Goal: Book appointment/travel/reservation

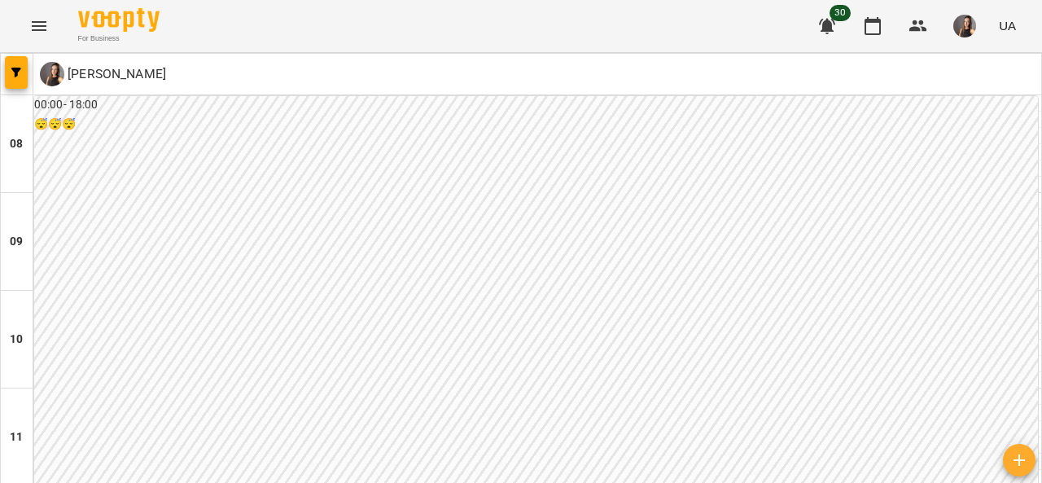
scroll to position [974, 0]
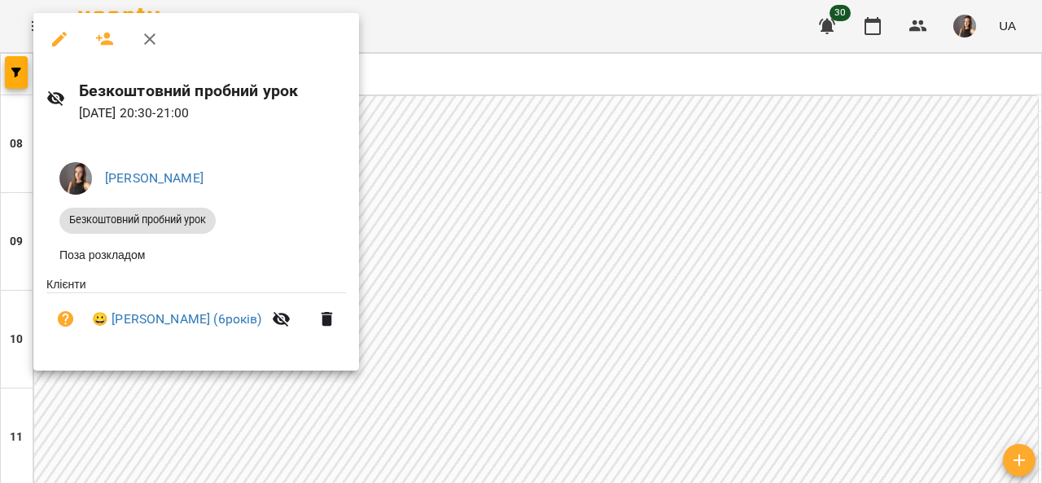
click at [1041, 208] on div at bounding box center [521, 241] width 1042 height 483
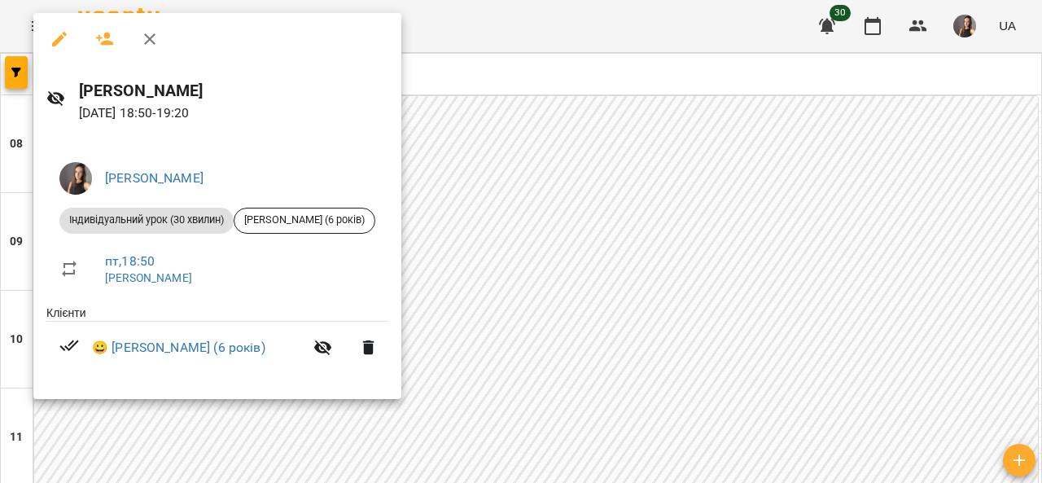
click at [884, 236] on div at bounding box center [521, 241] width 1042 height 483
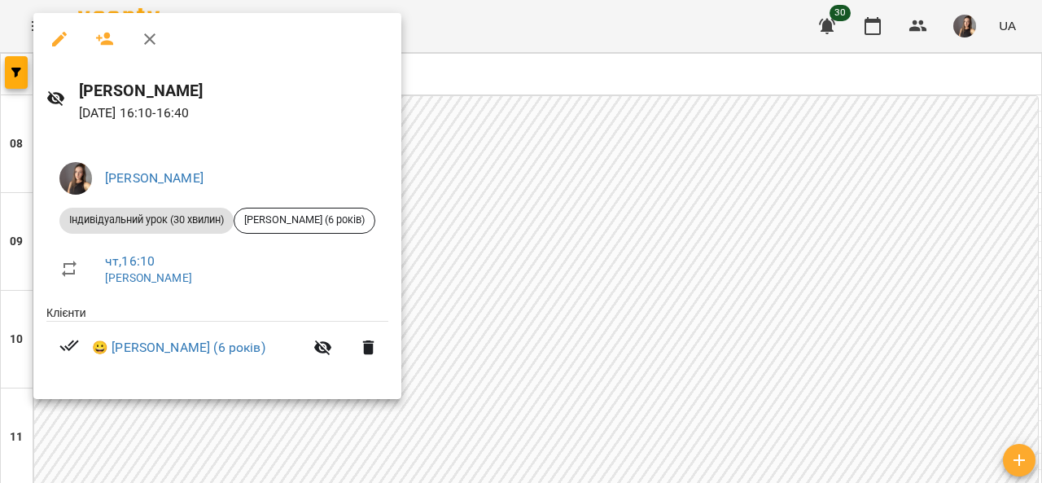
click at [811, 155] on div at bounding box center [521, 241] width 1042 height 483
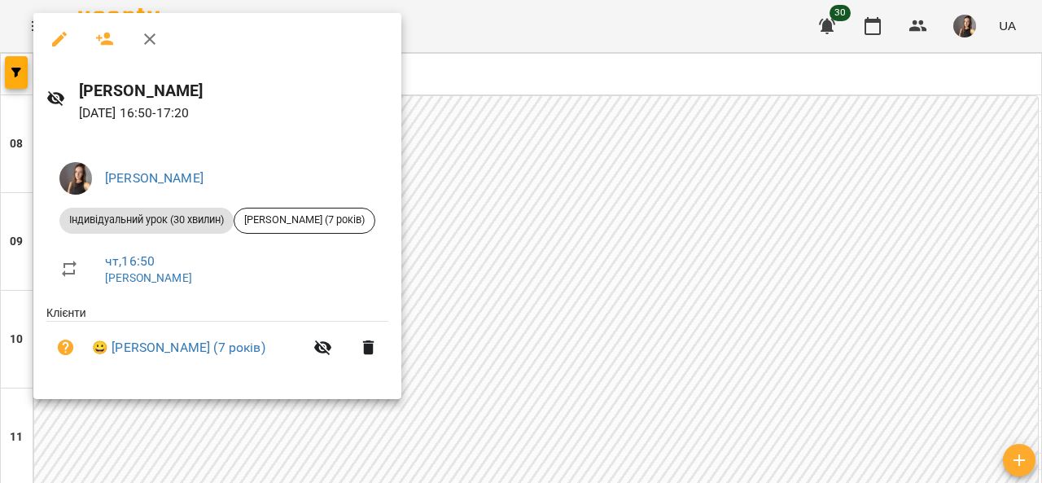
click at [797, 238] on div at bounding box center [521, 241] width 1042 height 483
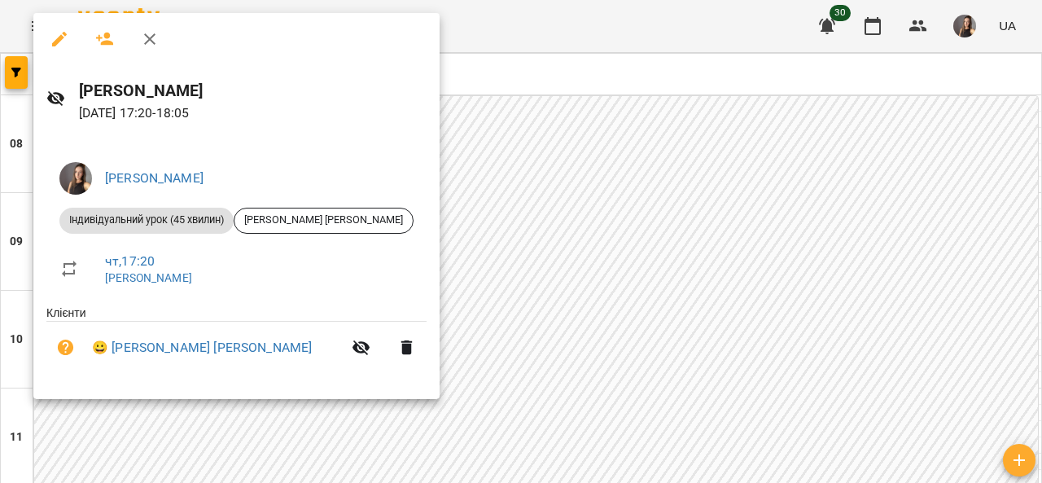
click at [799, 271] on div at bounding box center [521, 241] width 1042 height 483
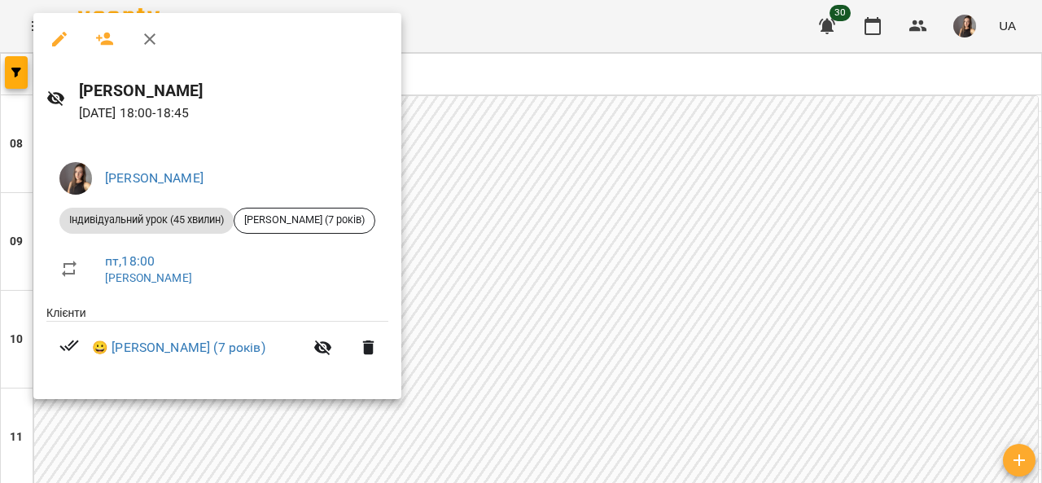
click at [907, 308] on div at bounding box center [521, 241] width 1042 height 483
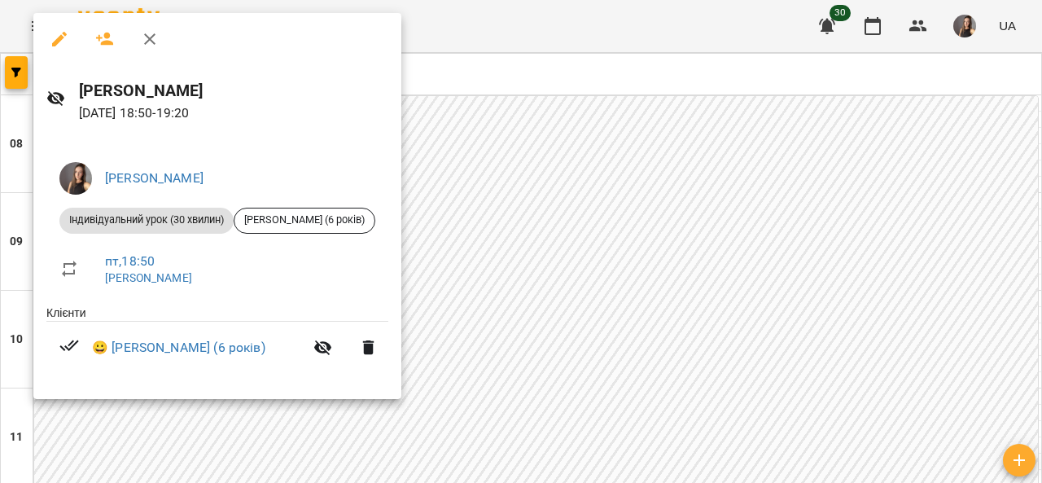
click at [1012, 402] on div at bounding box center [521, 241] width 1042 height 483
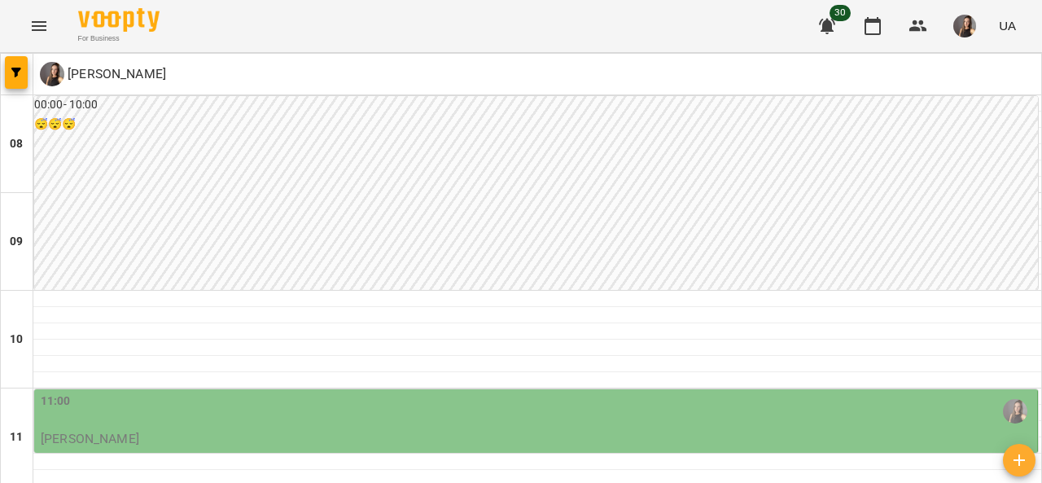
scroll to position [163, 0]
click at [903, 392] on div "11:00" at bounding box center [537, 410] width 993 height 37
